Goal: Task Accomplishment & Management: Manage account settings

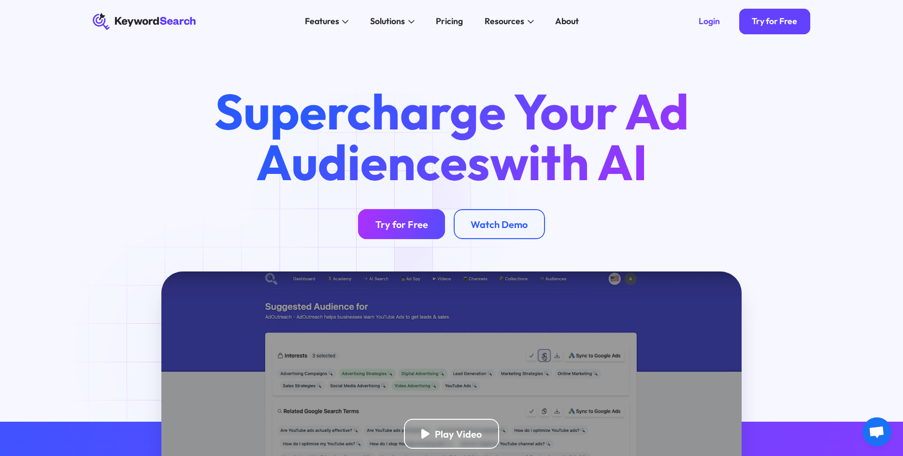
click at [382, 220] on link "Try for Free" at bounding box center [401, 224] width 87 height 30
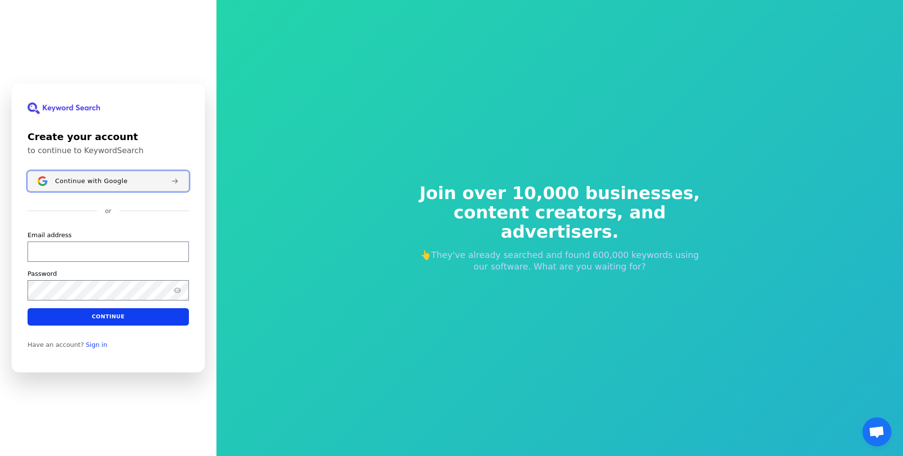
click at [116, 185] on span "Continue with Google" at bounding box center [91, 181] width 72 height 8
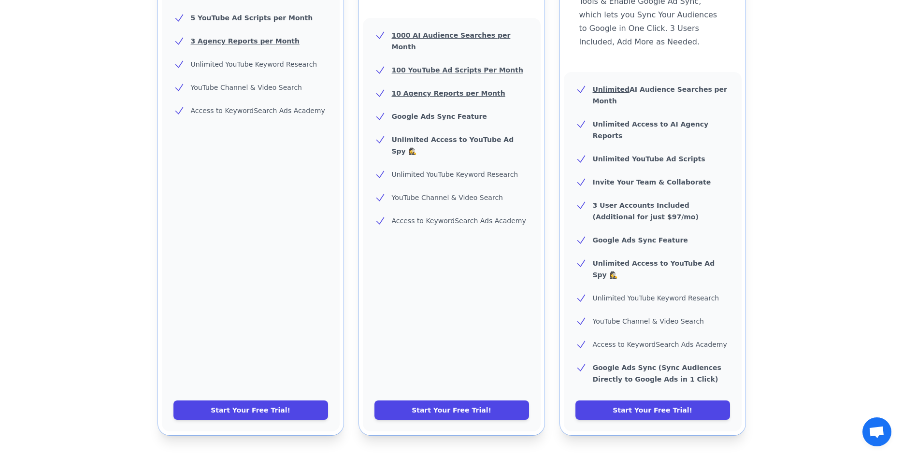
scroll to position [338, 0]
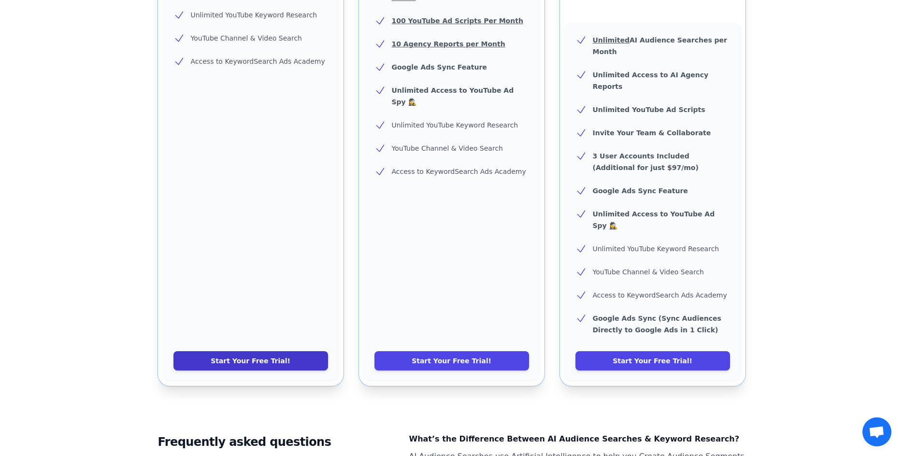
click at [273, 351] on link "Start Your Free Trial!" at bounding box center [250, 360] width 155 height 19
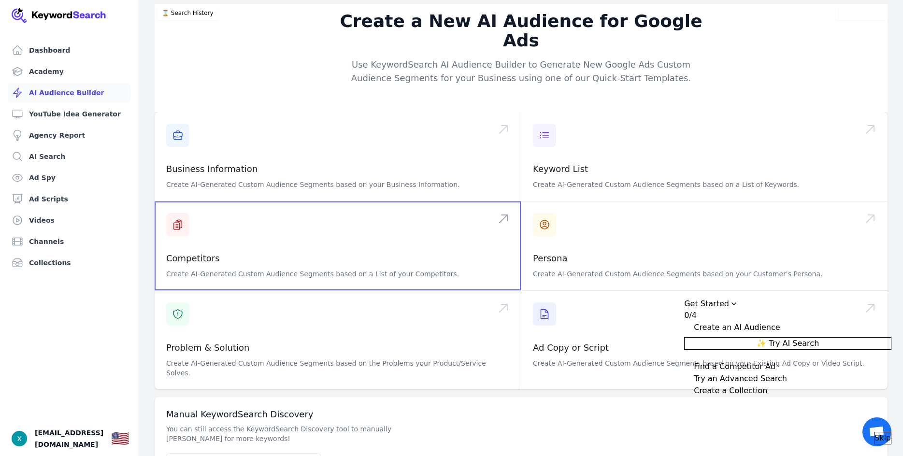
click at [275, 222] on span at bounding box center [338, 245] width 366 height 89
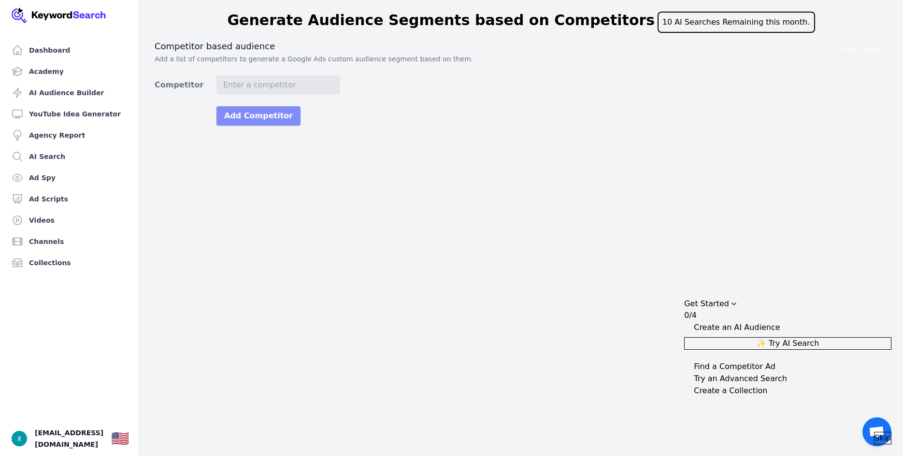
click at [261, 120] on button "Add Competitor" at bounding box center [258, 115] width 84 height 19
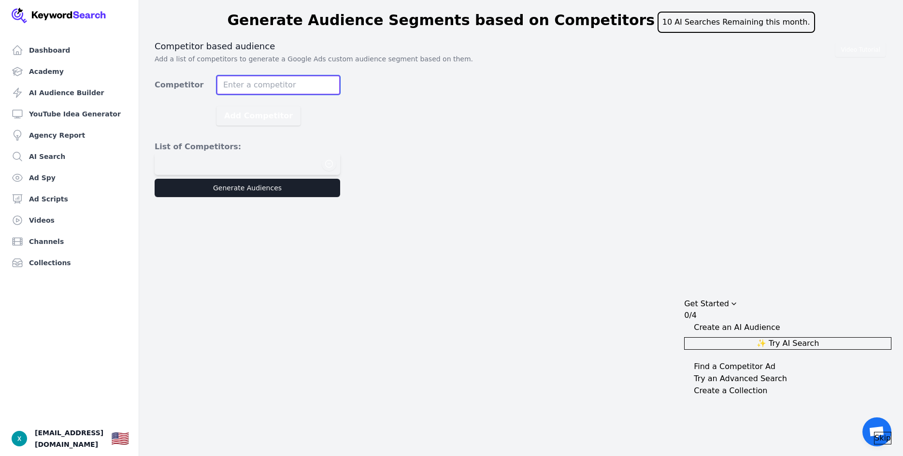
click at [273, 83] on input "Competitor" at bounding box center [278, 84] width 124 height 19
click at [72, 54] on link "Dashboard" at bounding box center [69, 50] width 123 height 19
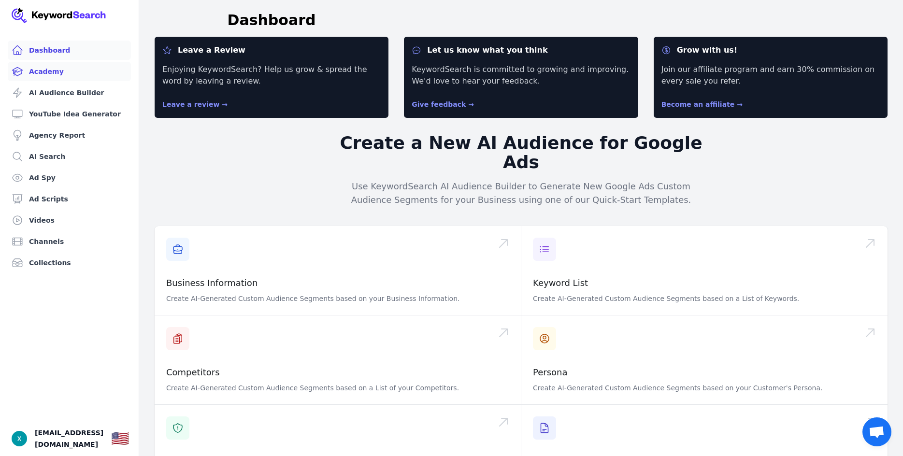
click at [68, 76] on link "Academy" at bounding box center [69, 71] width 123 height 19
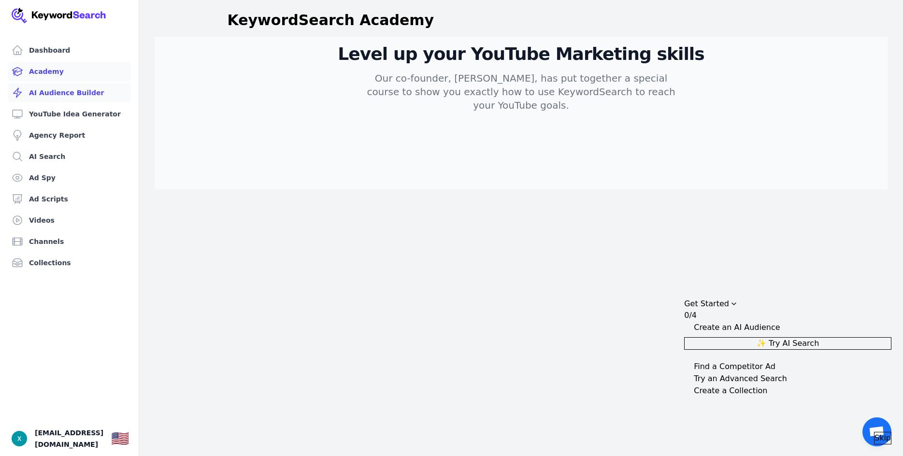
click at [66, 95] on link "AI Audience Builder" at bounding box center [69, 92] width 123 height 19
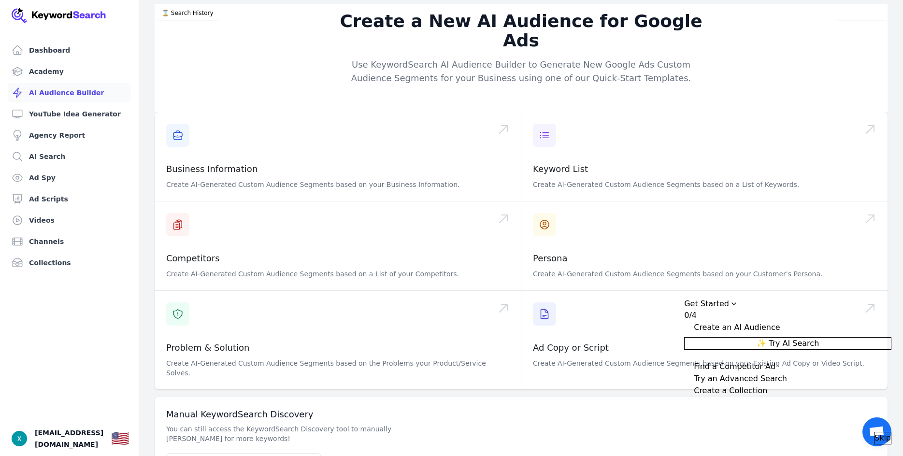
click at [55, 15] on img at bounding box center [59, 15] width 95 height 15
click at [81, 442] on span "[EMAIL_ADDRESS][DOMAIN_NAME]" at bounding box center [69, 438] width 69 height 23
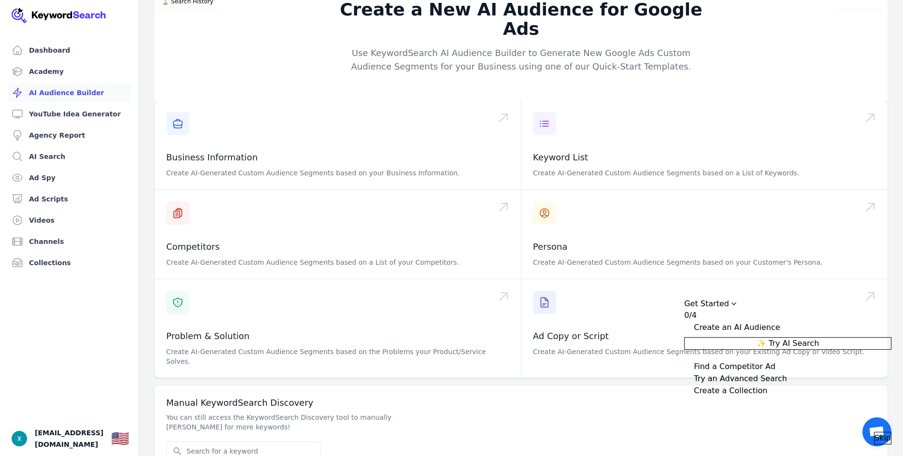
scroll to position [14, 0]
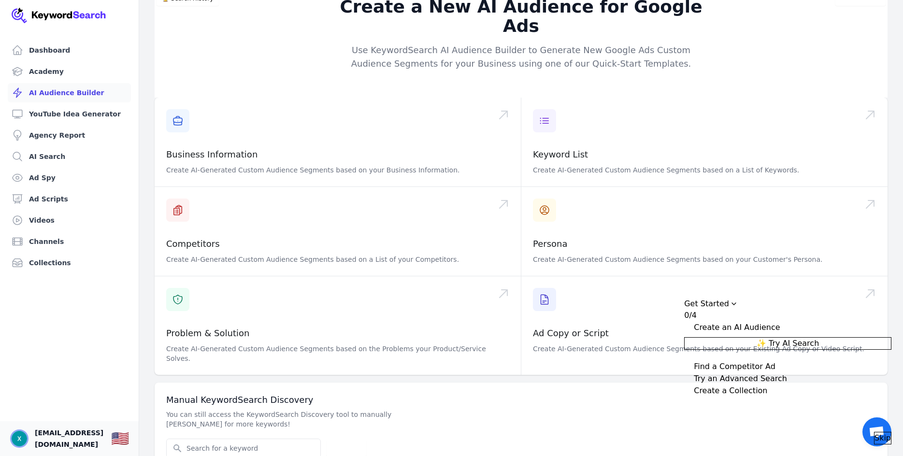
click at [14, 439] on img "Open user button" at bounding box center [19, 438] width 15 height 15
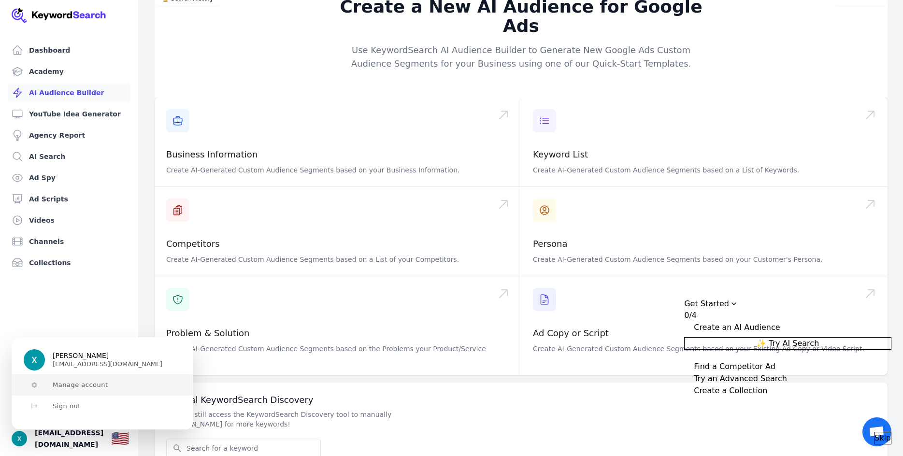
click at [63, 385] on span "Manage account" at bounding box center [81, 385] width 56 height 8
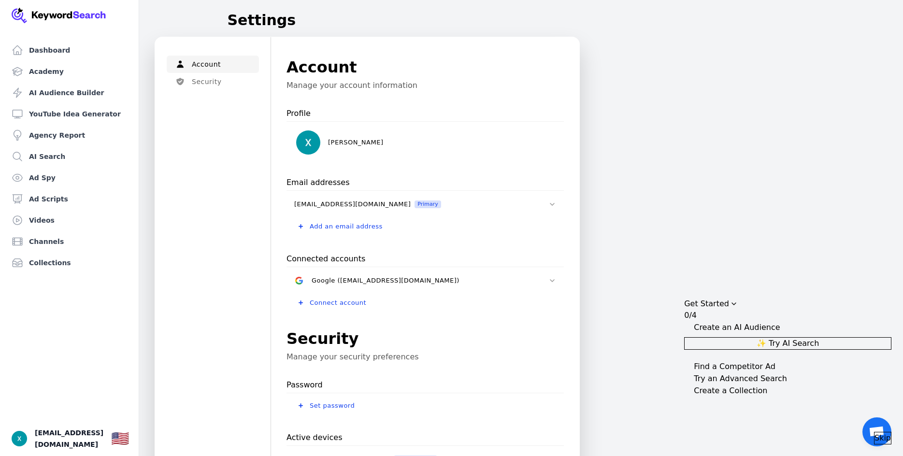
click at [221, 94] on div "Account Security" at bounding box center [213, 278] width 116 height 483
click at [215, 76] on button "Security" at bounding box center [213, 81] width 92 height 17
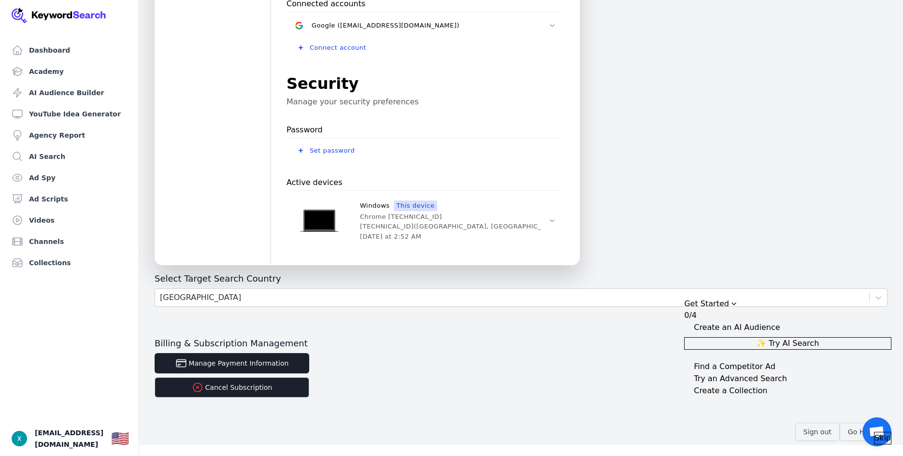
scroll to position [256, 0]
click at [279, 390] on button "Cancel Subscription" at bounding box center [232, 387] width 155 height 20
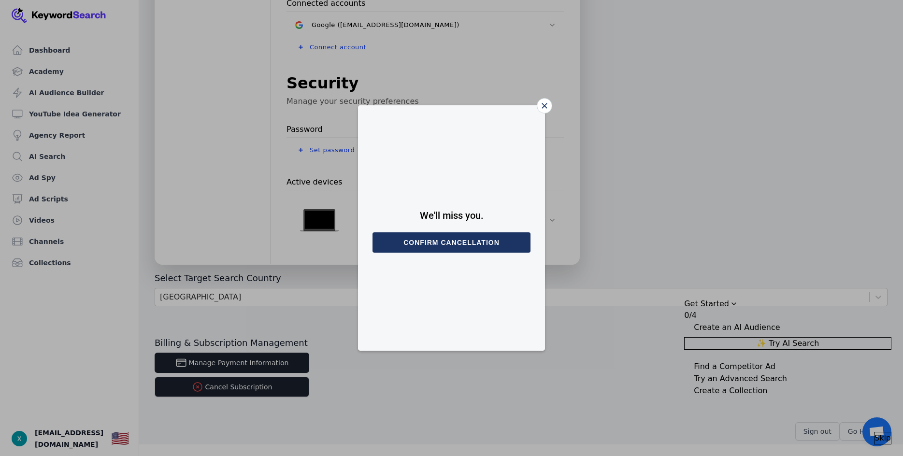
click at [414, 243] on button "Confirm cancellation" at bounding box center [451, 242] width 158 height 20
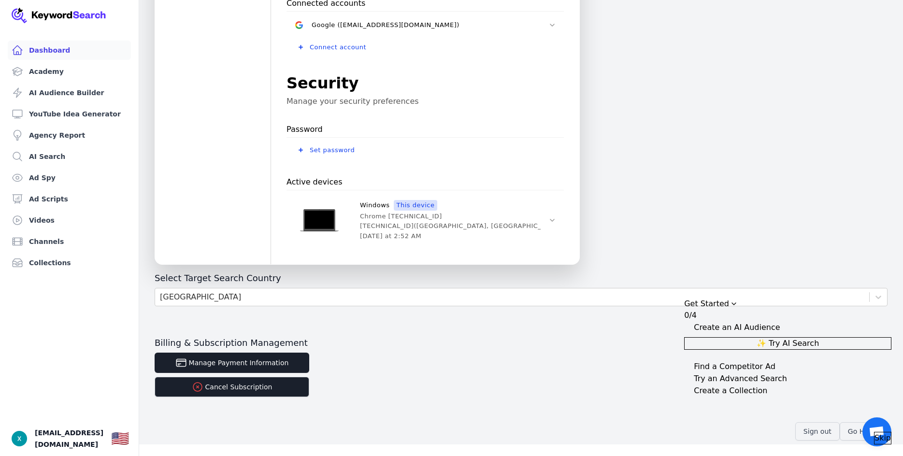
click at [58, 52] on link "Dashboard" at bounding box center [69, 50] width 123 height 19
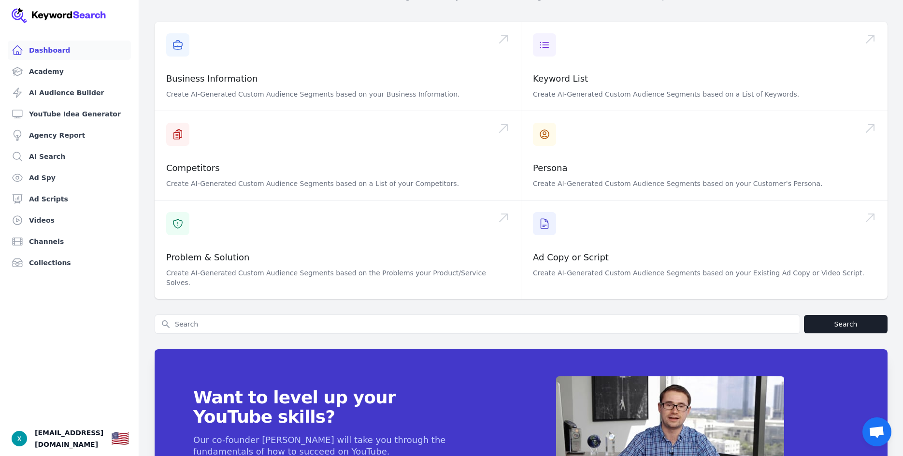
scroll to position [97, 0]
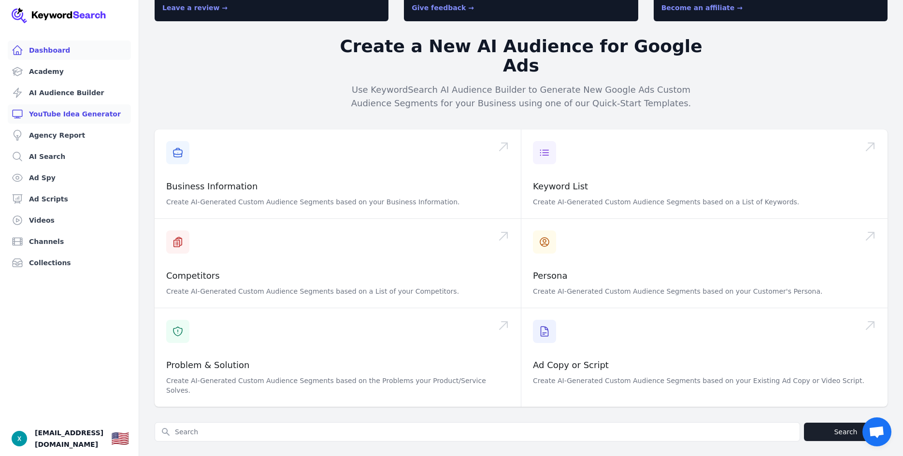
click at [77, 114] on link "YouTube Idea Generator" at bounding box center [69, 113] width 123 height 19
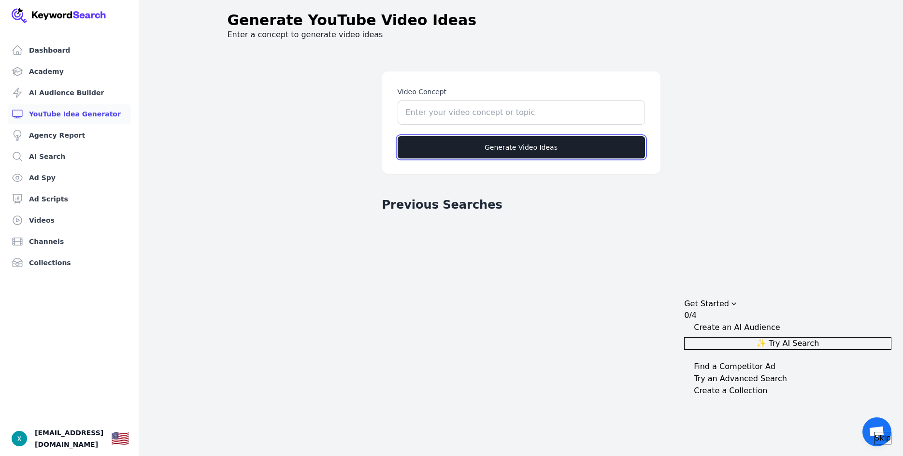
click at [495, 150] on button "Generate Video Ideas" at bounding box center [521, 147] width 247 height 22
